Goal: Task Accomplishment & Management: Manage account settings

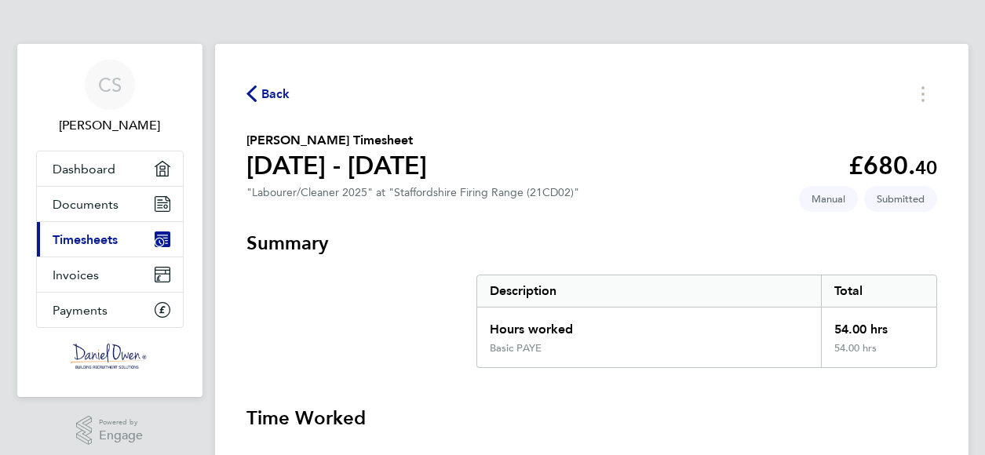
scroll to position [11, 0]
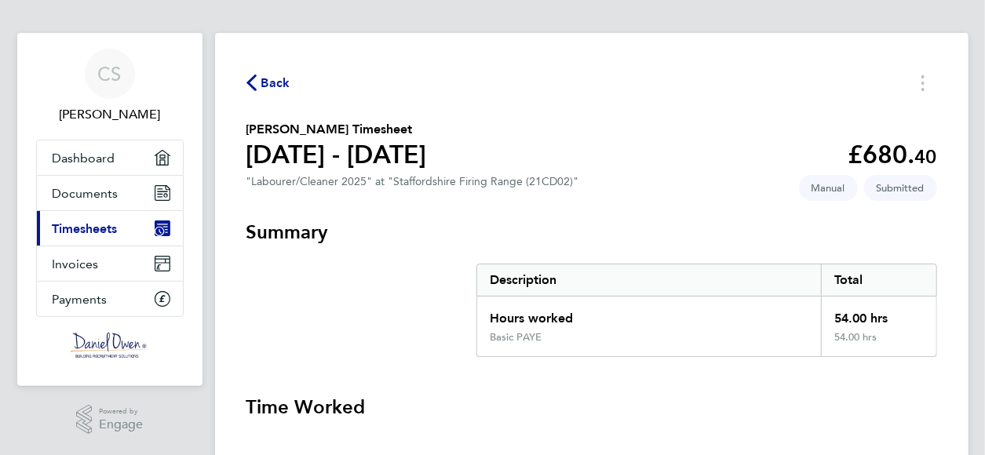
click at [80, 219] on link "Current page: Timesheets" at bounding box center [110, 228] width 146 height 35
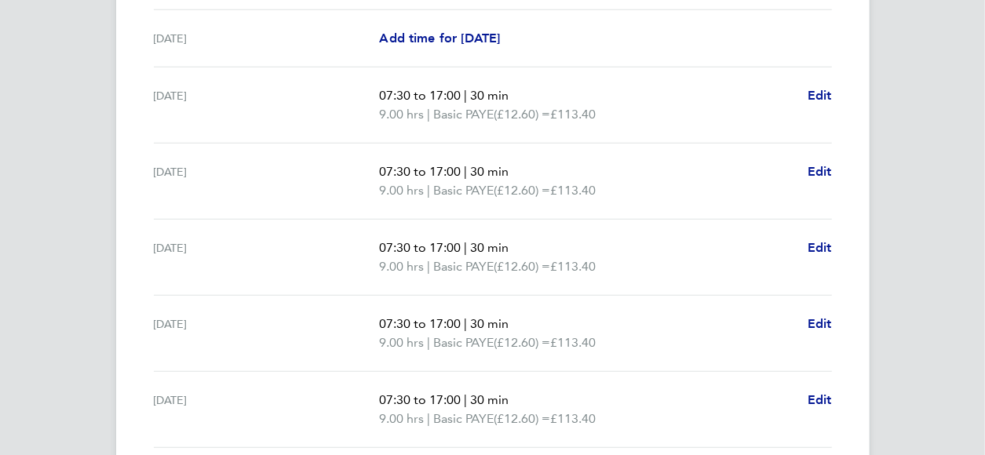
scroll to position [512, 0]
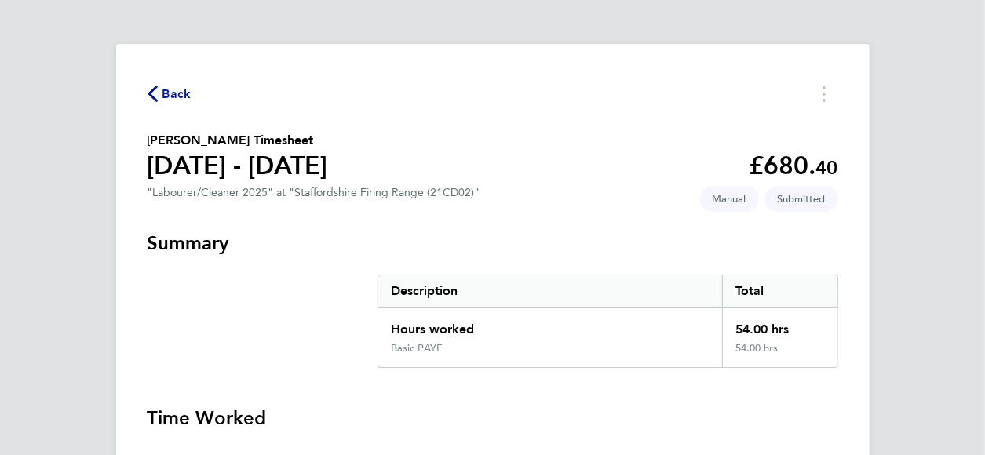
click at [169, 93] on span "Back" at bounding box center [176, 94] width 29 height 19
click at [824, 101] on circle "Timesheets Menu" at bounding box center [823, 100] width 3 height 3
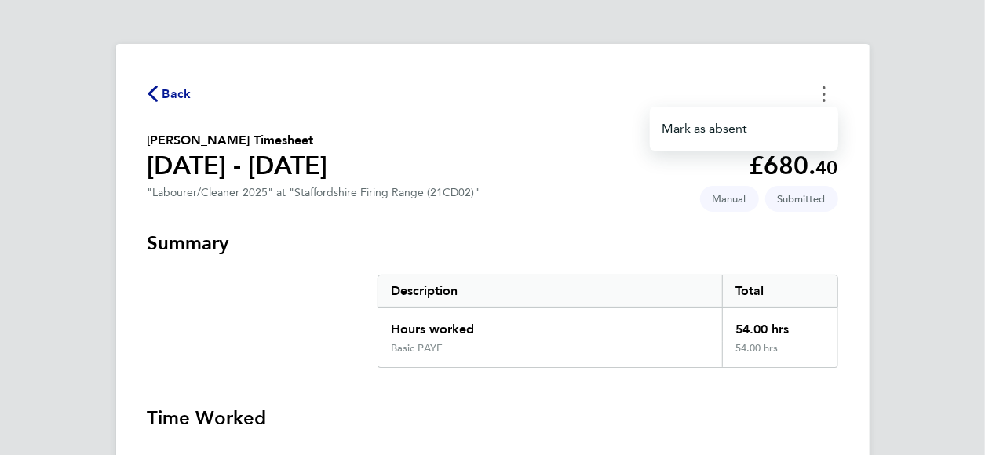
click at [824, 101] on circle "Timesheets Menu" at bounding box center [823, 100] width 3 height 3
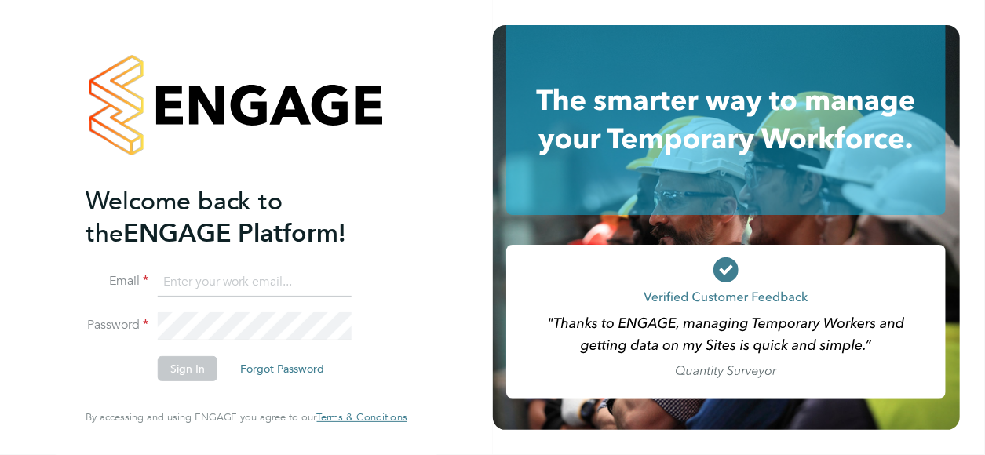
type input "[EMAIL_ADDRESS][DOMAIN_NAME]"
click at [194, 374] on button "Sign In" at bounding box center [188, 368] width 60 height 25
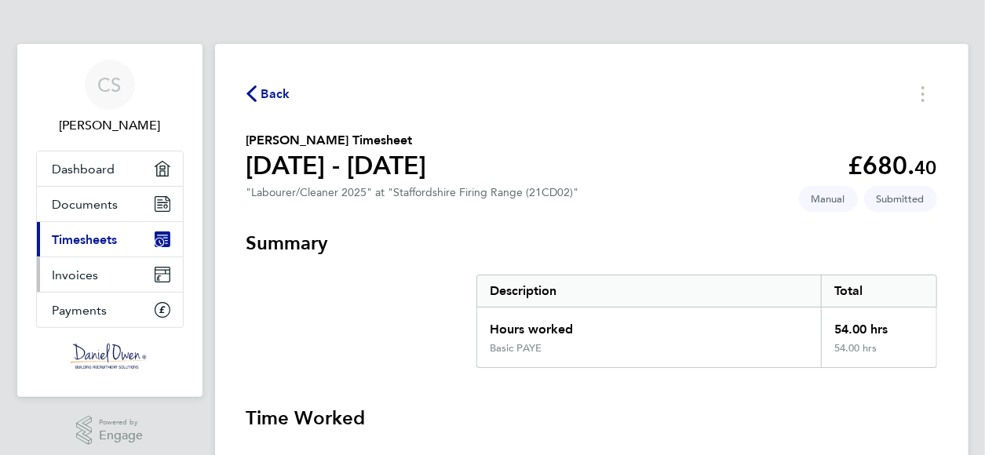
click at [82, 271] on span "Invoices" at bounding box center [76, 275] width 46 height 15
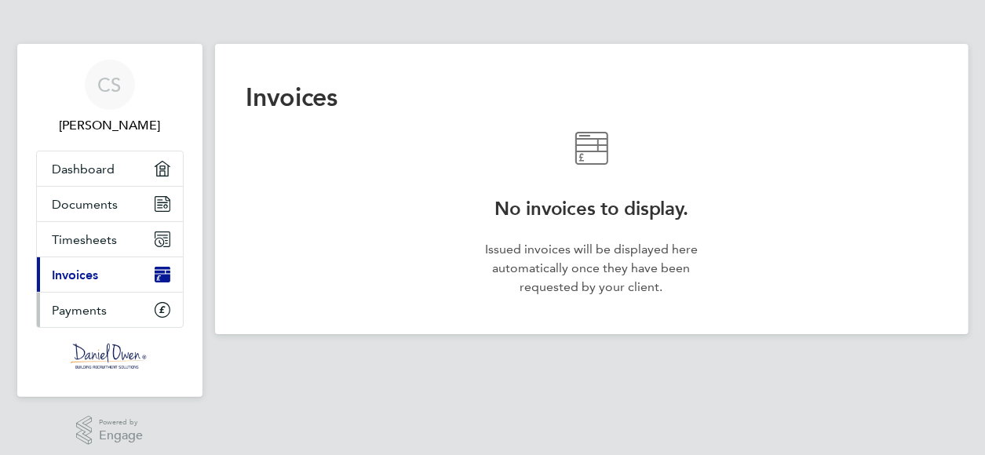
click at [80, 317] on link "Payments" at bounding box center [110, 310] width 146 height 35
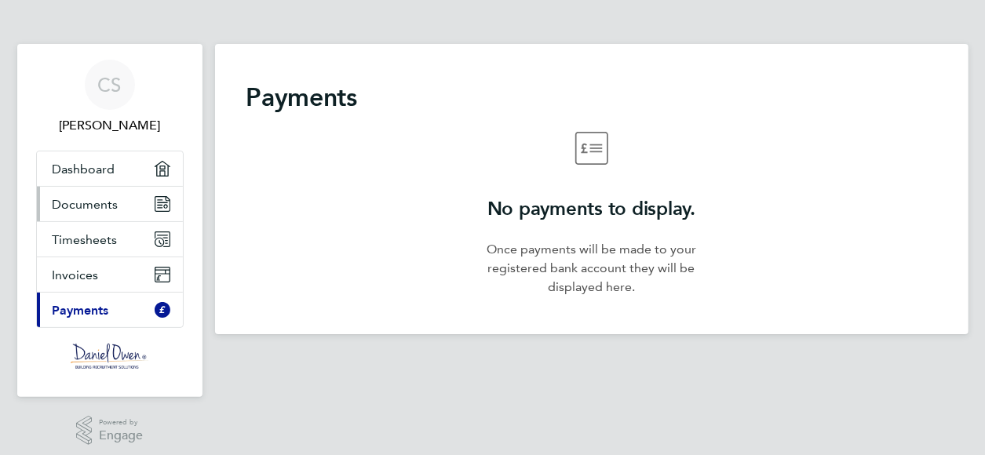
click at [87, 197] on span "Documents" at bounding box center [86, 204] width 66 height 15
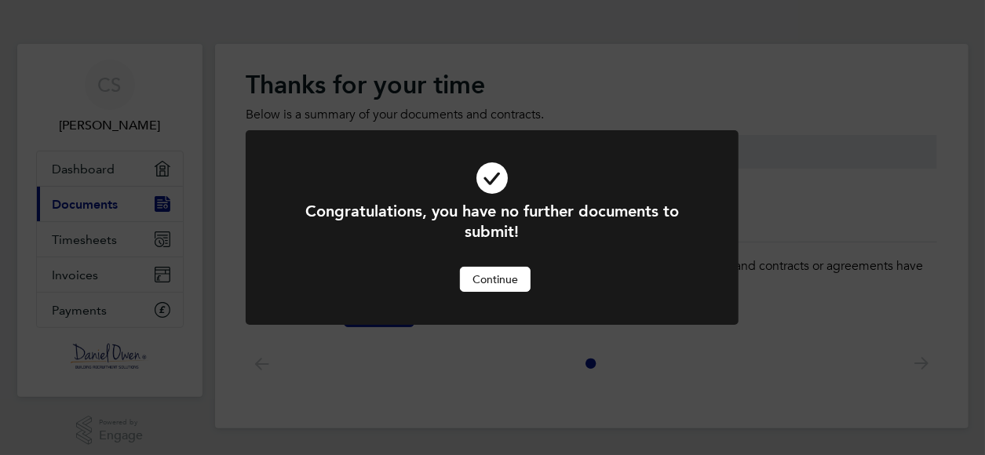
click at [474, 278] on button "Continue" at bounding box center [495, 279] width 71 height 25
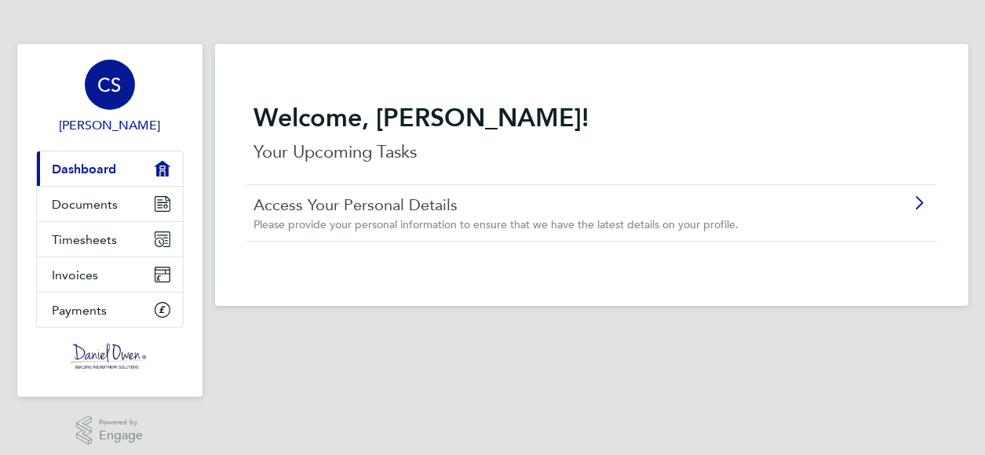
click at [115, 120] on span "[PERSON_NAME]" at bounding box center [110, 125] width 148 height 19
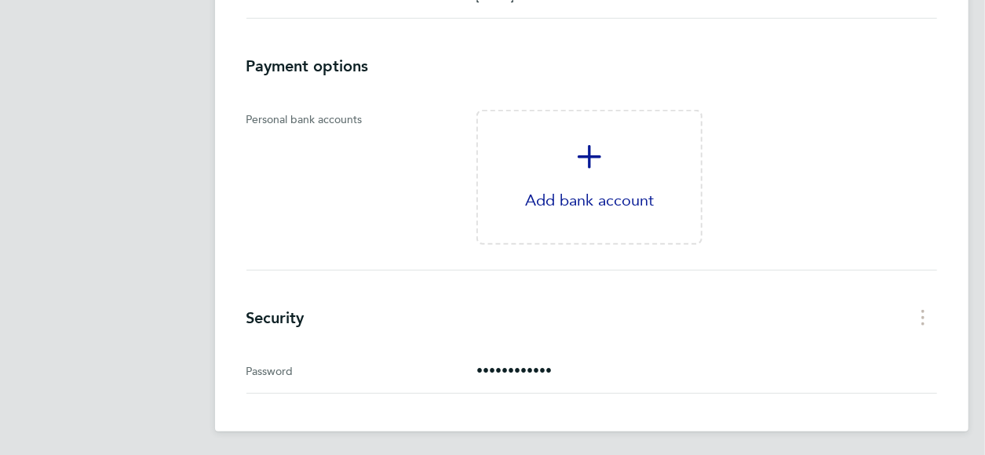
scroll to position [538, 0]
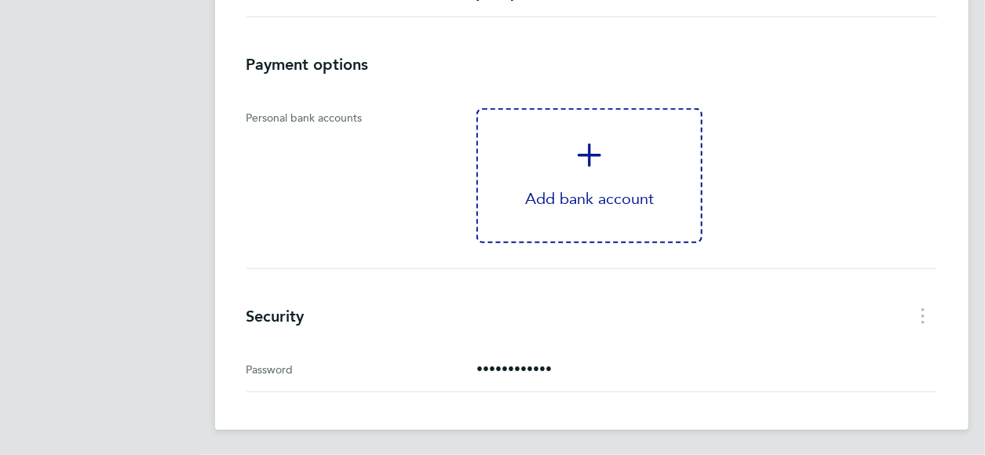
click at [596, 155] on icon "'Add bank account'" at bounding box center [589, 156] width 24 height 24
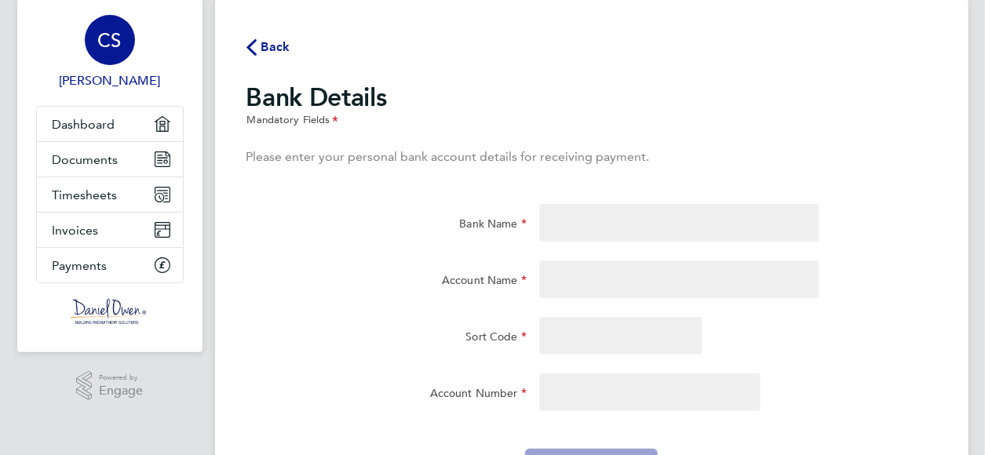
scroll to position [13, 0]
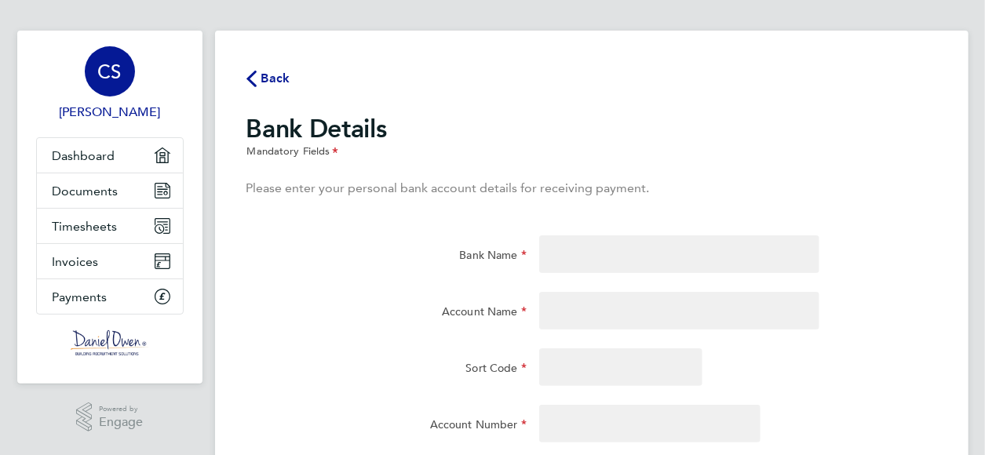
click at [979, 111] on div "CS [PERSON_NAME] Applications: Dashboard Documents Timesheets Invoices Payments…" at bounding box center [492, 284] width 985 height 594
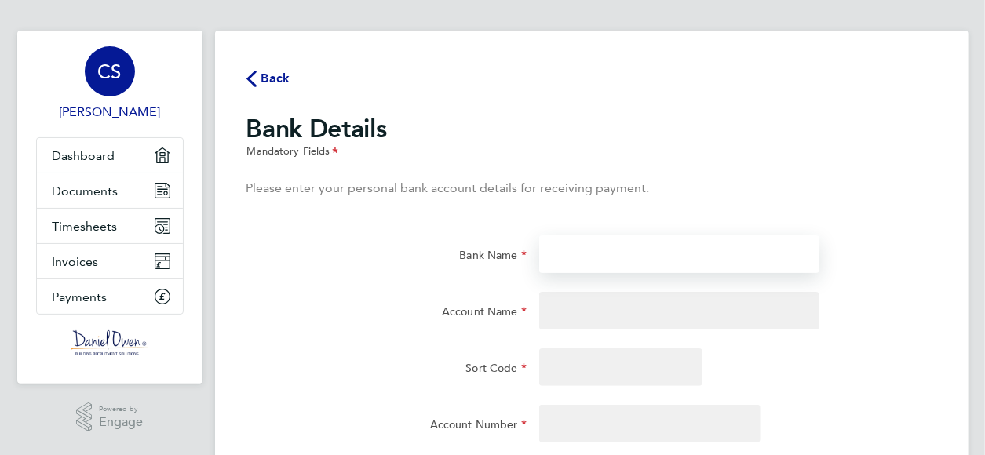
click at [767, 250] on input "Bank Name" at bounding box center [679, 254] width 280 height 38
type input "Nationwide"
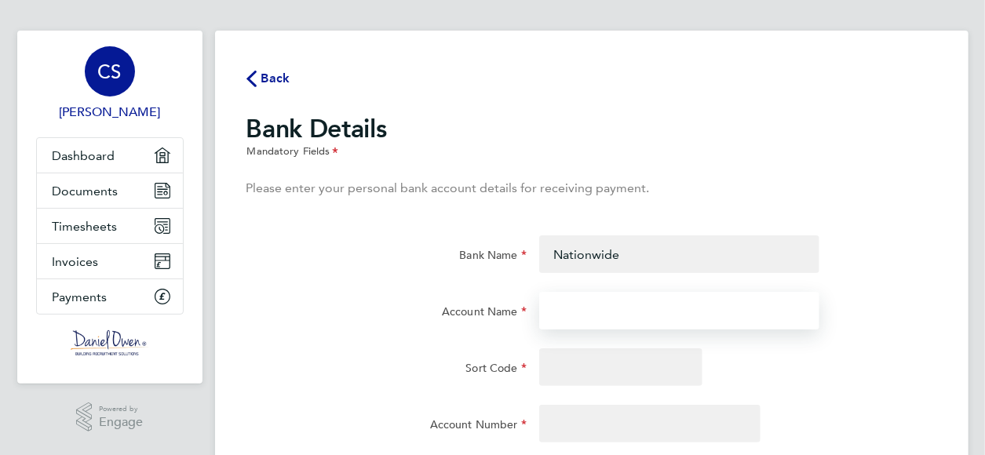
click at [686, 307] on input "Account Name" at bounding box center [679, 311] width 280 height 38
type input "[PERSON_NAME]"
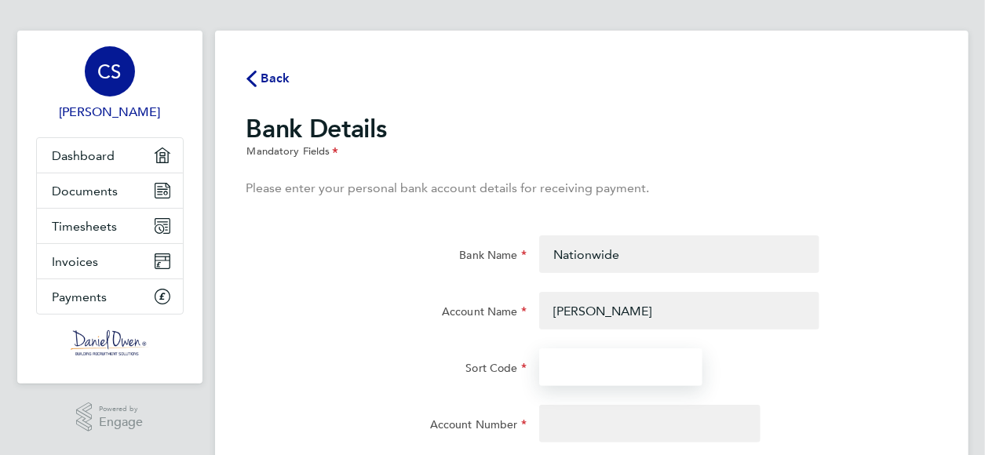
click at [669, 368] on input "Sort Code" at bounding box center [620, 367] width 163 height 38
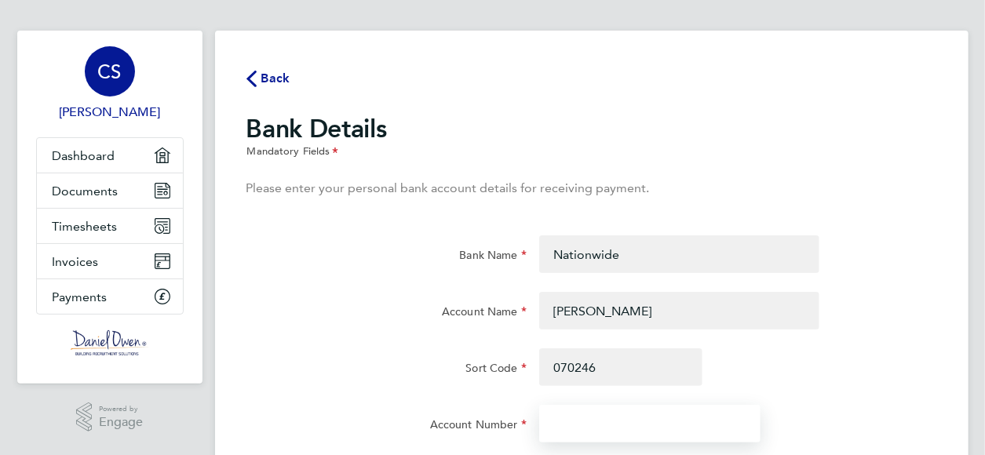
type input "[DATE]"
click at [616, 420] on input "Account Number" at bounding box center [650, 424] width 222 height 38
type input "19627708"
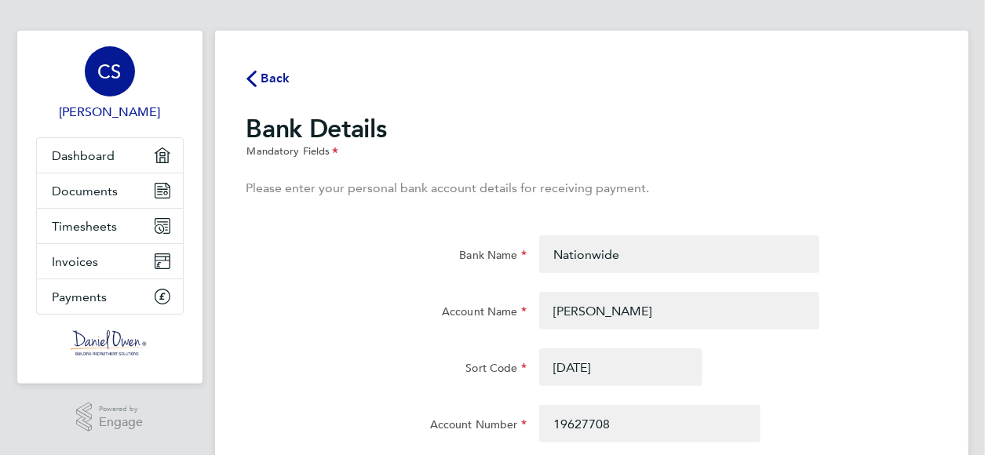
click at [916, 220] on div "Back Bank Details Mandatory Fields Please enter your personal bank account deta…" at bounding box center [591, 293] width 753 height 525
drag, startPoint x: 983, startPoint y: 129, endPoint x: 984, endPoint y: 185, distance: 55.7
click at [984, 185] on div "CS [PERSON_NAME] Applications: Dashboard Documents Timesheets Invoices Payments…" at bounding box center [492, 284] width 985 height 594
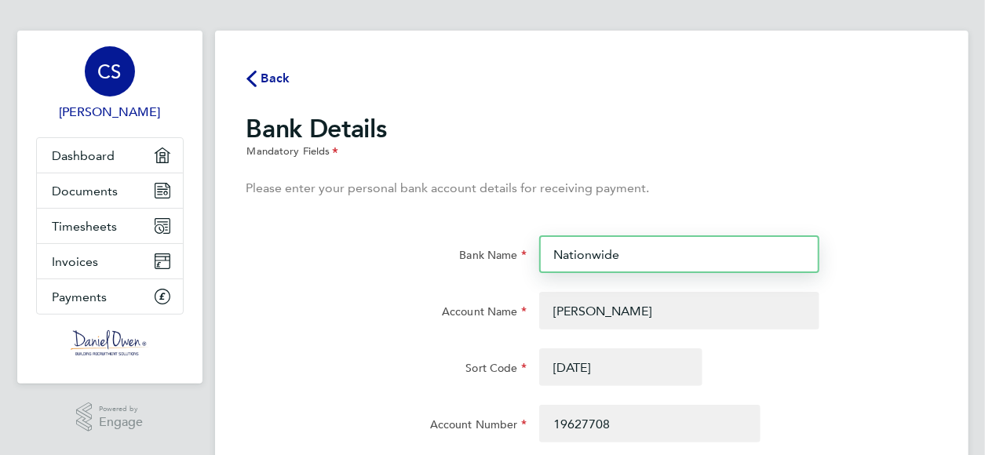
click at [727, 259] on input "Nationwide" at bounding box center [679, 254] width 280 height 38
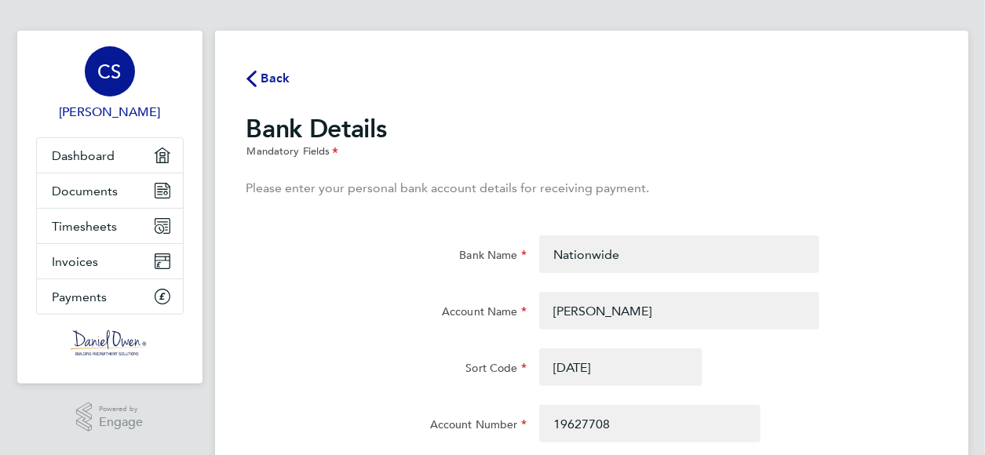
scroll to position [139, 0]
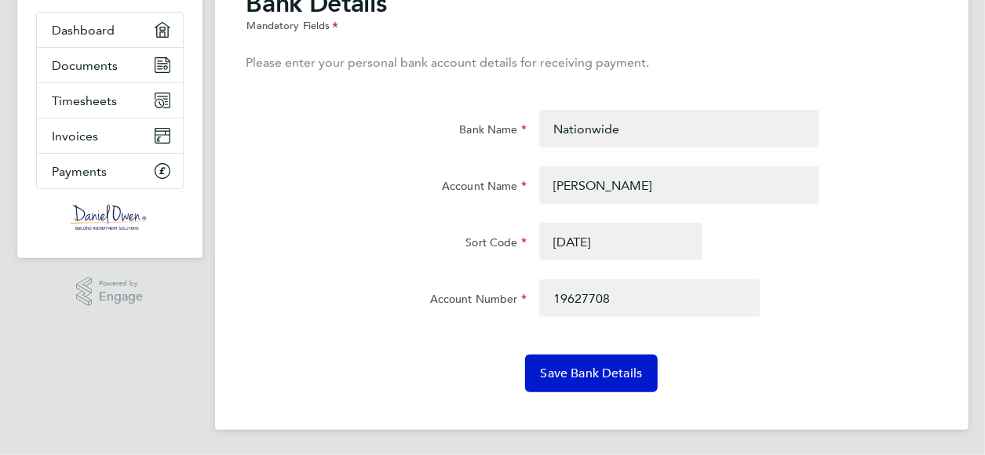
click at [599, 374] on span "Save Bank Details" at bounding box center [592, 374] width 102 height 16
click at [89, 135] on span "Invoices" at bounding box center [76, 136] width 46 height 15
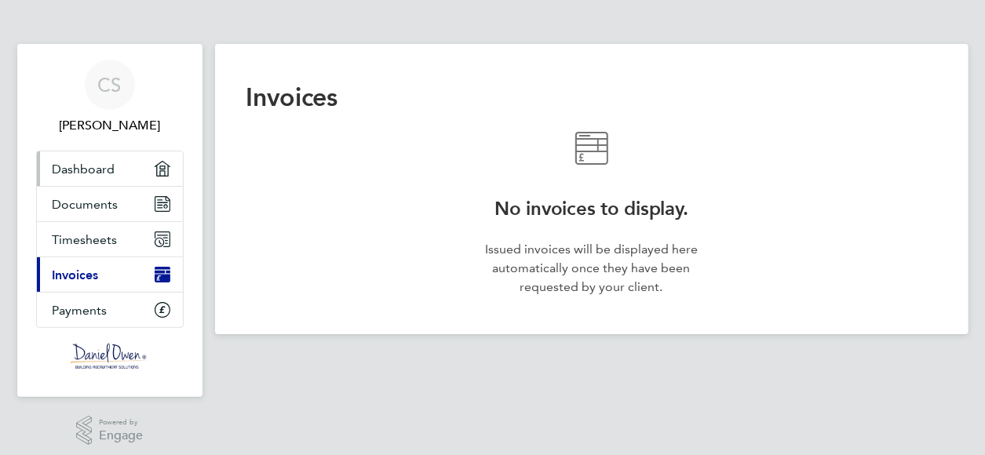
click at [91, 165] on span "Dashboard" at bounding box center [84, 169] width 63 height 15
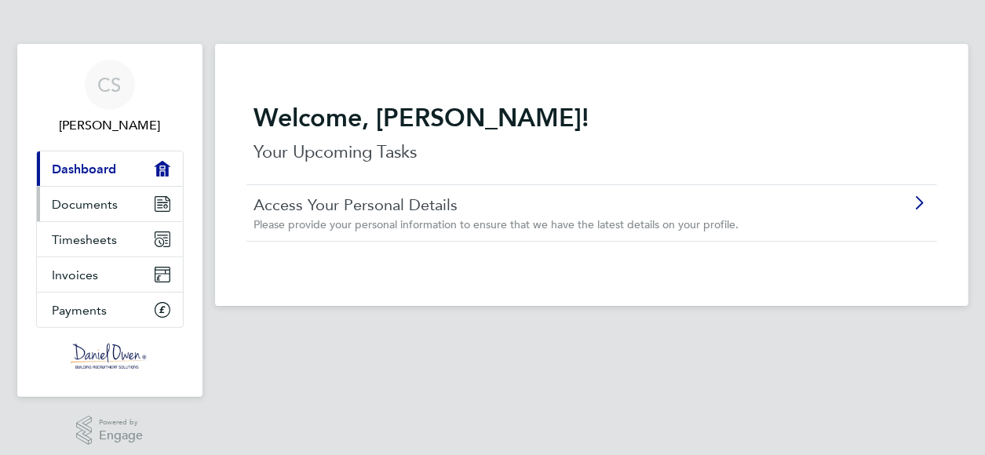
click at [86, 202] on span "Documents" at bounding box center [86, 204] width 66 height 15
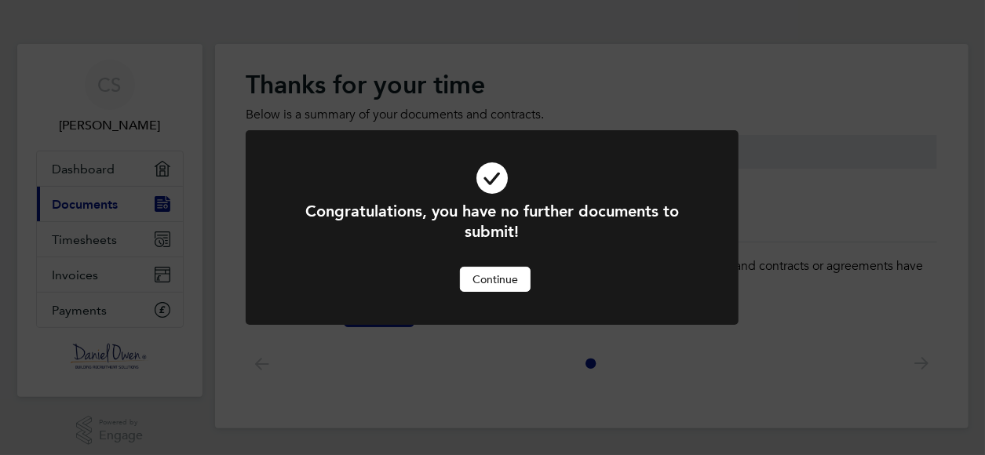
click at [84, 242] on div "Congratulations, you have no further documents to submit! Cancel Continue" at bounding box center [492, 227] width 985 height 455
click at [472, 277] on button "Continue" at bounding box center [495, 279] width 71 height 25
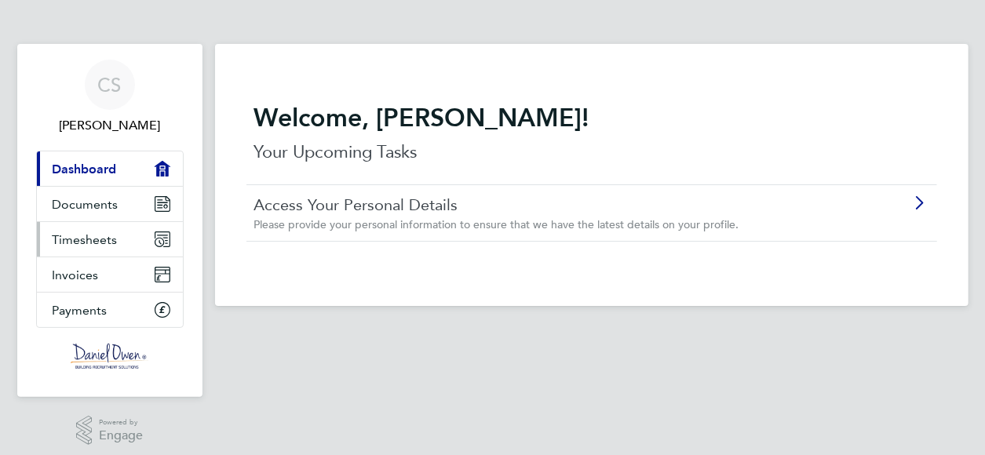
click at [83, 239] on span "Timesheets" at bounding box center [85, 239] width 65 height 15
